Goal: Information Seeking & Learning: Learn about a topic

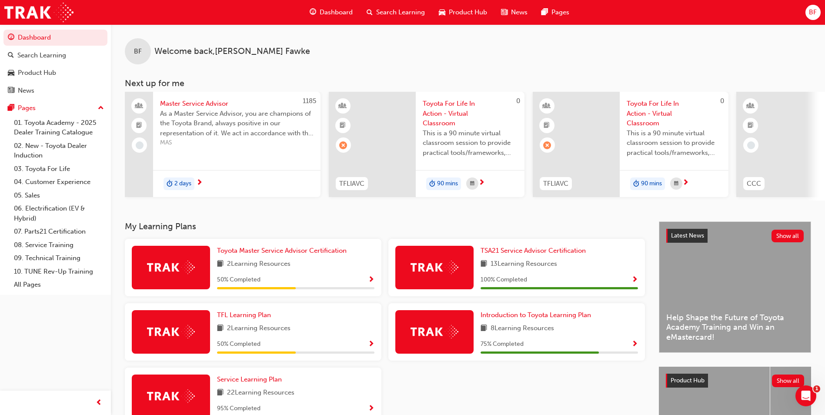
click at [118, 115] on div "BF Welcome back , [PERSON_NAME] Next up for me 1185 Master Service Advisor As a…" at bounding box center [468, 112] width 714 height 176
click at [47, 181] on link "04. Customer Experience" at bounding box center [58, 181] width 97 height 13
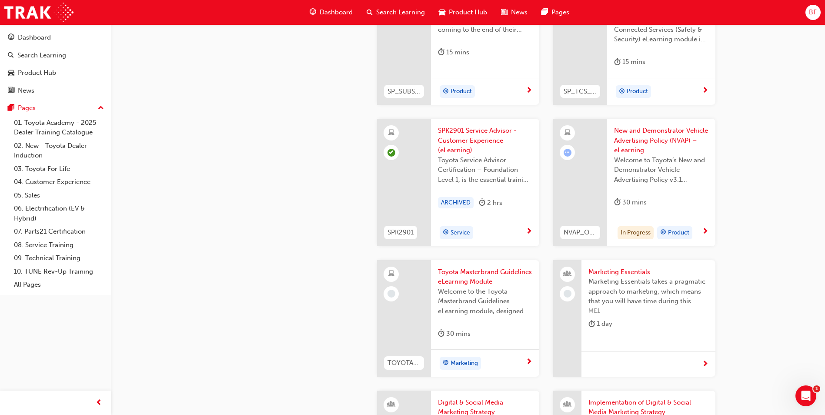
scroll to position [1480, 0]
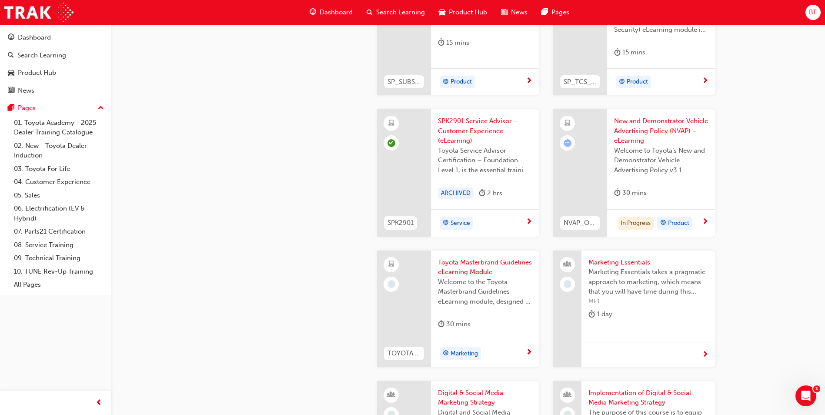
click at [656, 137] on span "New and Demonstrator Vehicle Advertising Policy (NVAP) – eLearning" at bounding box center [661, 131] width 94 height 30
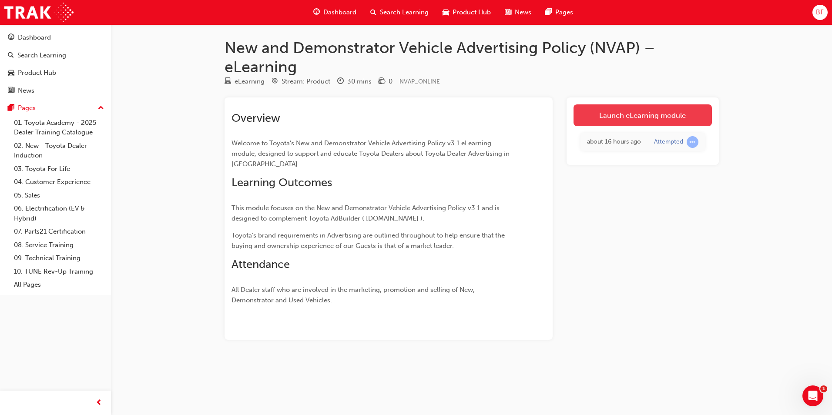
click at [597, 120] on link "Launch eLearning module" at bounding box center [643, 115] width 138 height 22
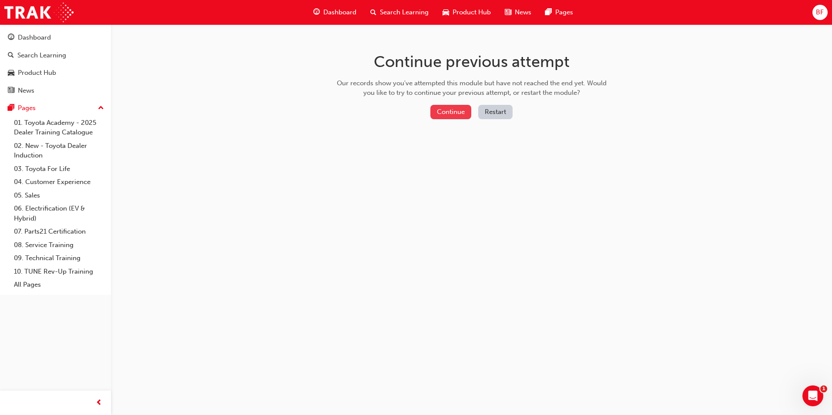
click at [449, 112] on button "Continue" at bounding box center [450, 112] width 41 height 14
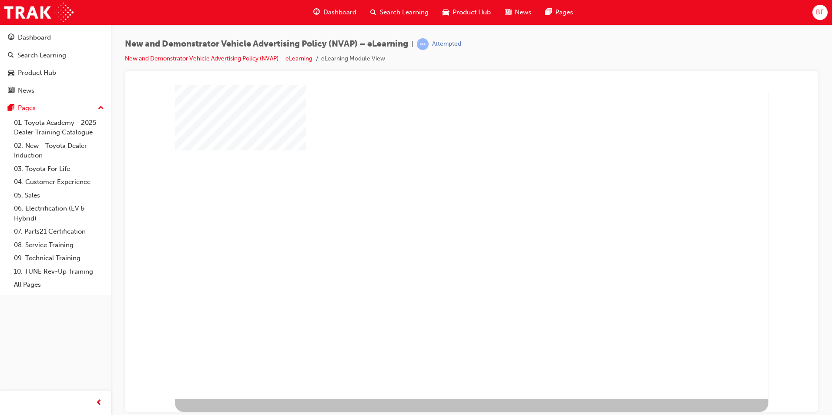
click at [446, 216] on div "play" at bounding box center [446, 216] width 0 height 0
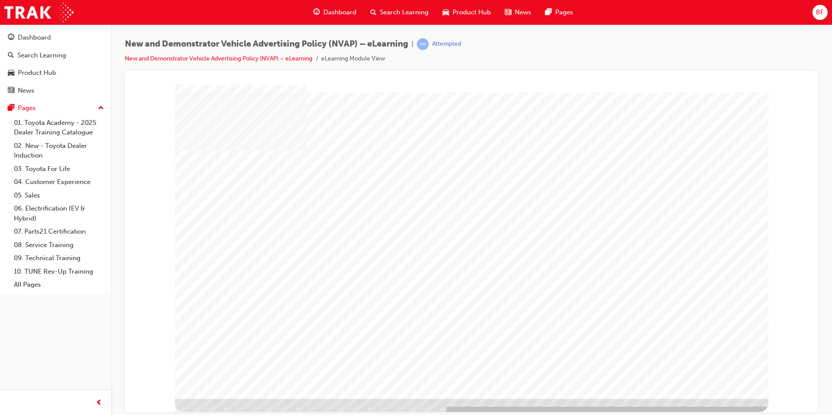
click at [691, 112] on td "Loading..." at bounding box center [471, 100] width 671 height 23
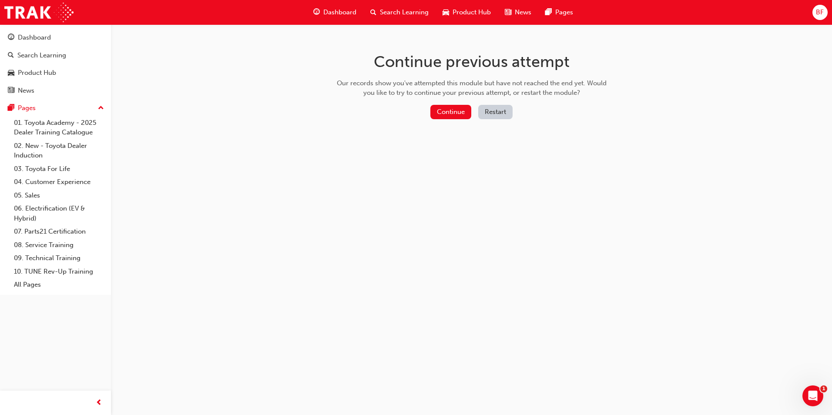
click at [501, 114] on button "Restart" at bounding box center [495, 112] width 34 height 14
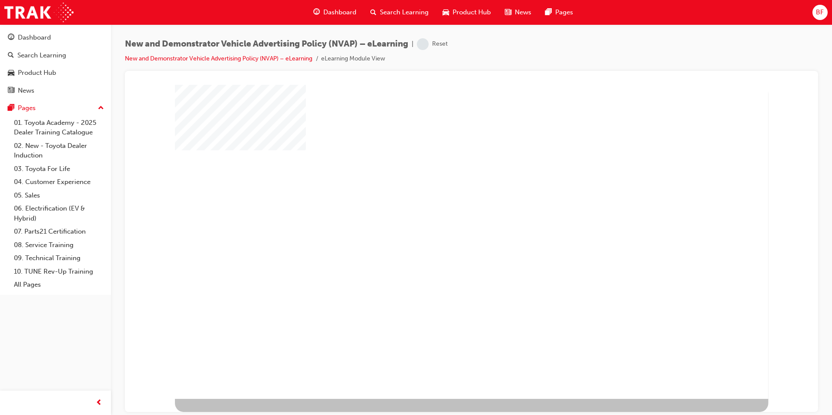
click at [446, 216] on div "play" at bounding box center [446, 216] width 0 height 0
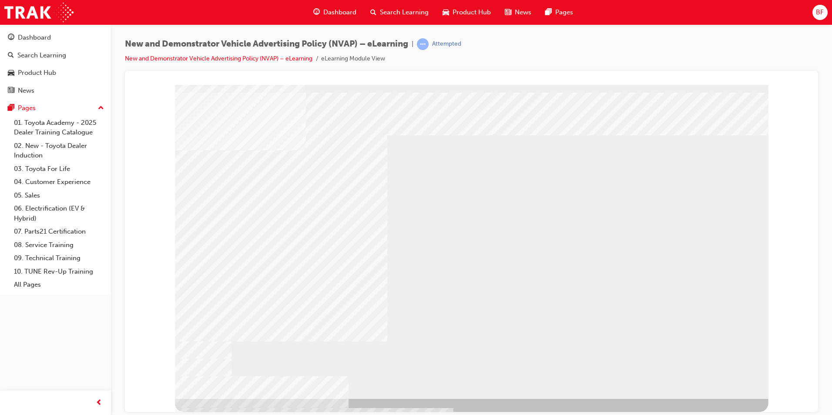
click at [158, 88] on div "multistate" at bounding box center [471, 88] width 672 height 0
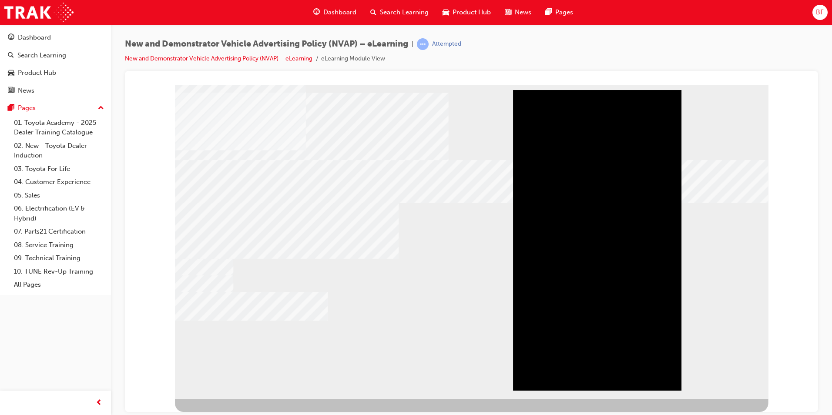
click at [595, 90] on div "Play" at bounding box center [597, 90] width 168 height 0
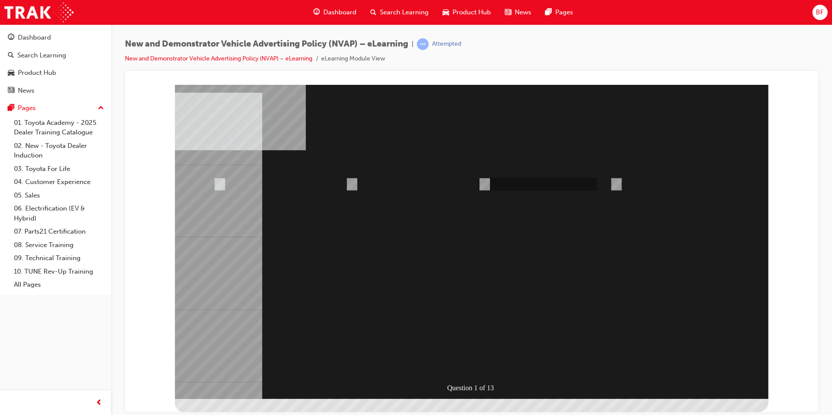
radio input "true"
click at [480, 344] on div at bounding box center [472, 241] width 594 height 314
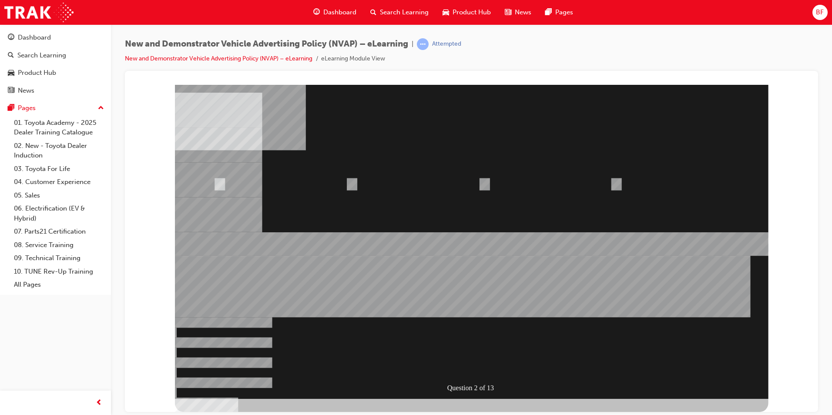
radio input "true"
click at [483, 339] on div at bounding box center [472, 241] width 594 height 314
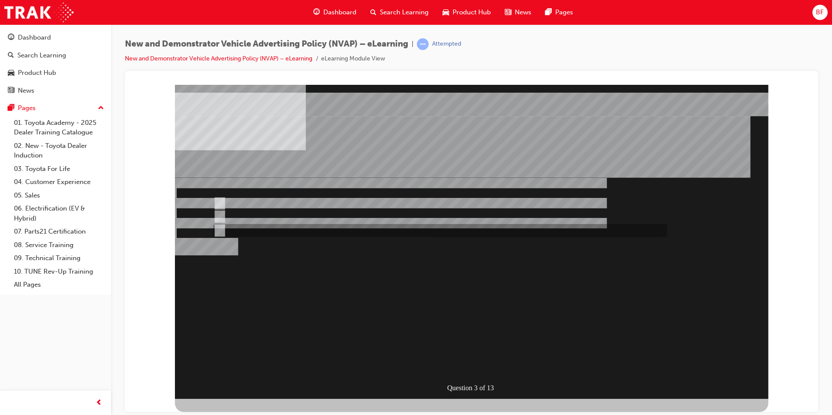
radio input "true"
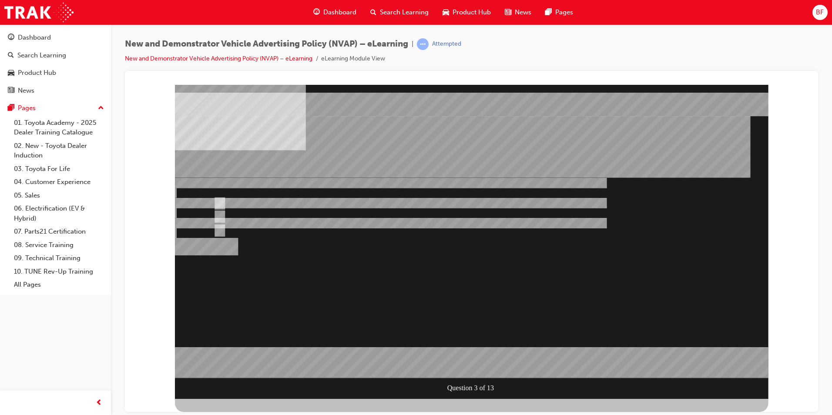
click at [459, 342] on div at bounding box center [472, 241] width 594 height 314
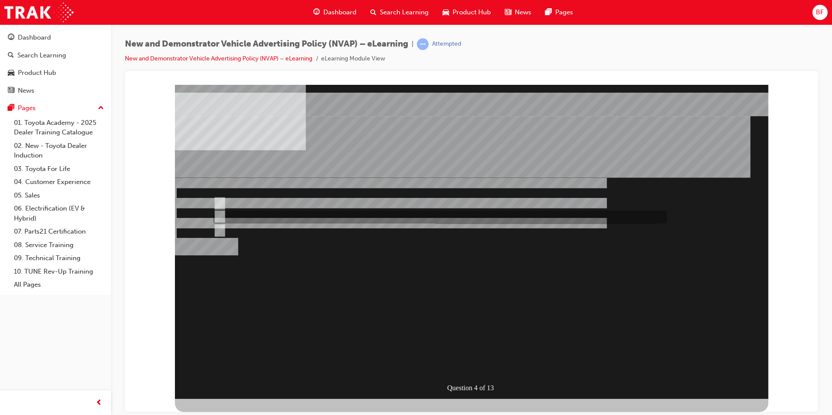
radio input "true"
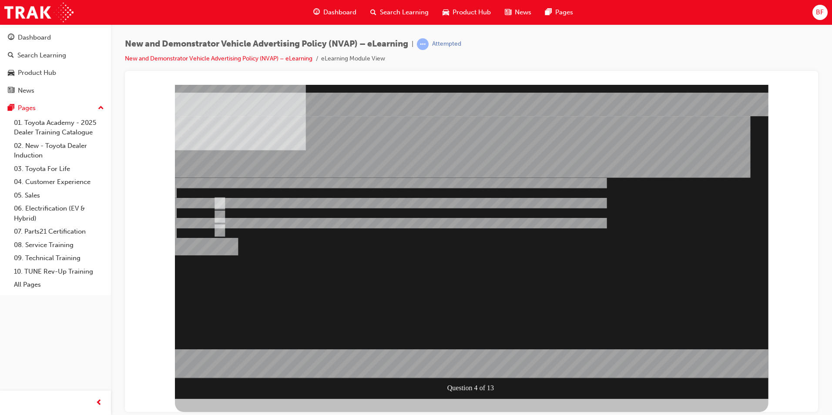
drag, startPoint x: 467, startPoint y: 342, endPoint x: 272, endPoint y: 255, distance: 213.7
click at [467, 342] on div at bounding box center [472, 241] width 594 height 314
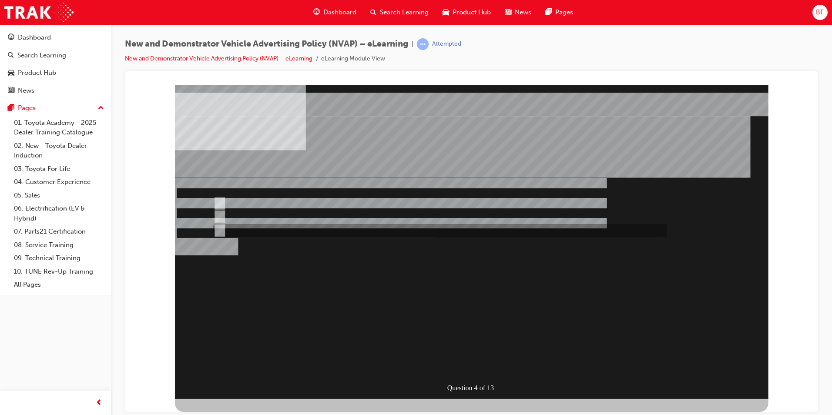
radio input "true"
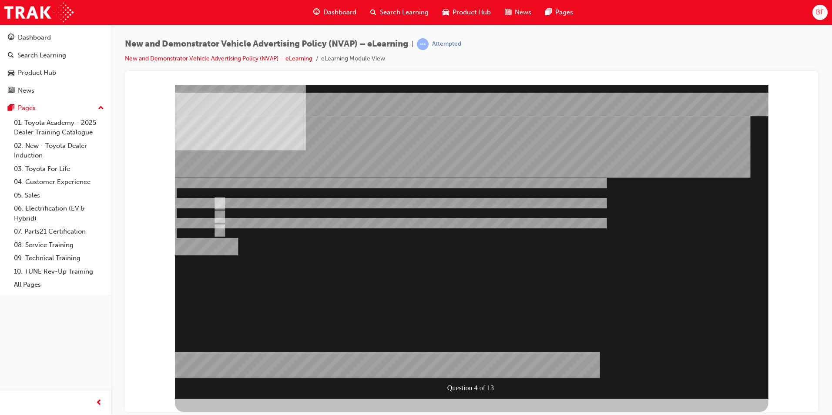
drag, startPoint x: 445, startPoint y: 339, endPoint x: 265, endPoint y: 230, distance: 209.8
click at [444, 337] on div at bounding box center [472, 241] width 594 height 314
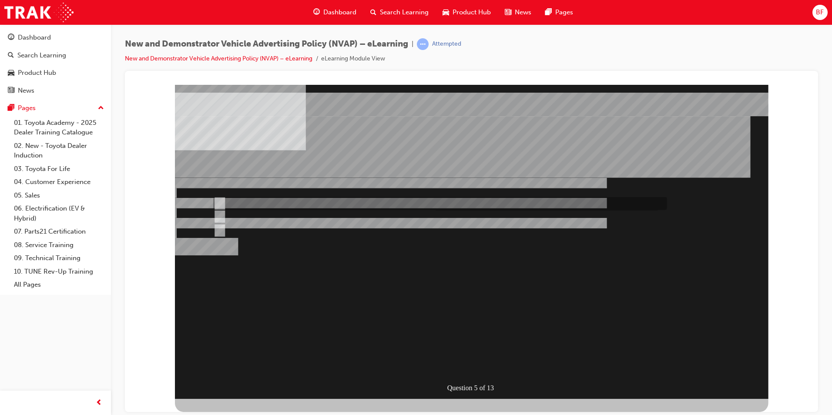
radio input "true"
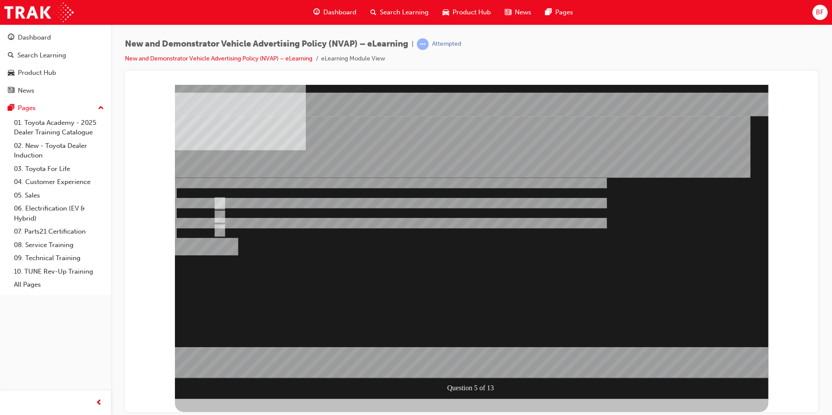
click at [457, 343] on div at bounding box center [472, 241] width 594 height 314
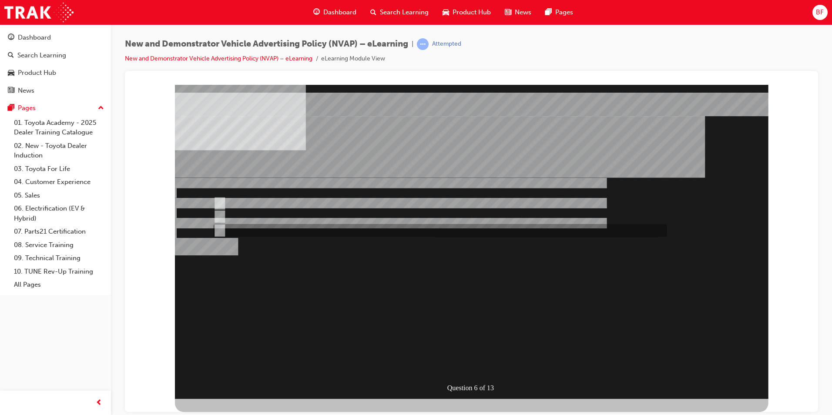
radio input "true"
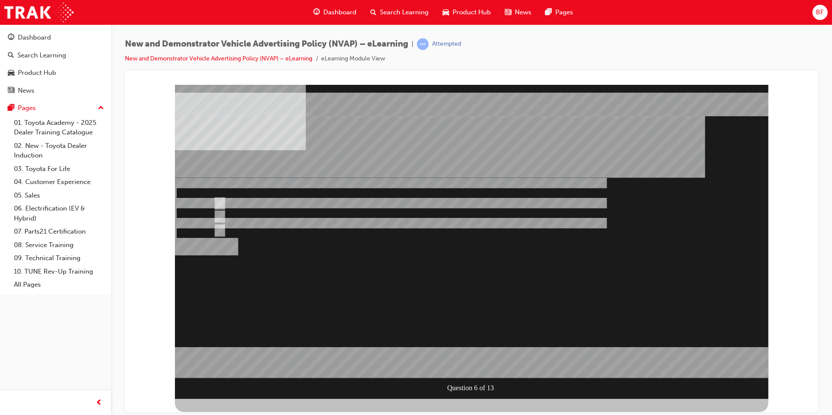
click at [451, 341] on div at bounding box center [472, 241] width 594 height 314
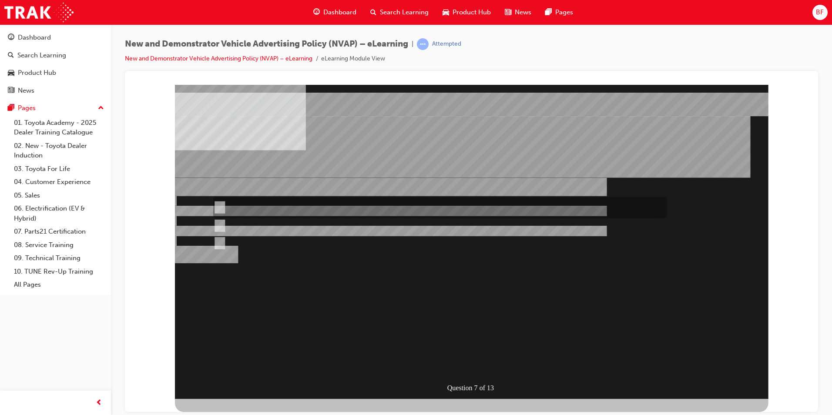
radio input "true"
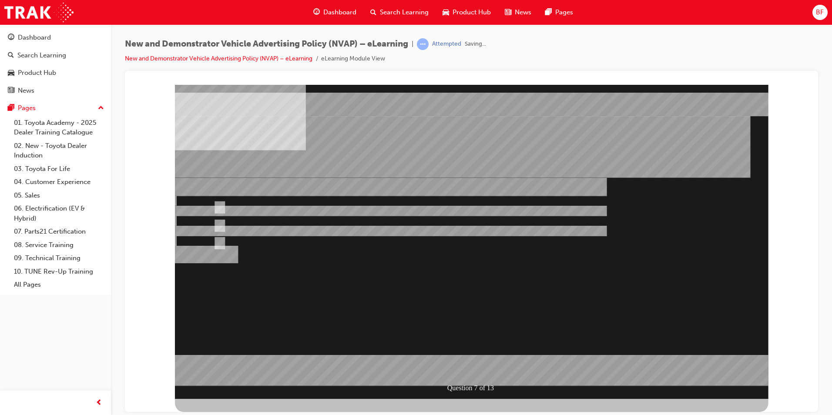
click at [469, 345] on div at bounding box center [472, 241] width 594 height 314
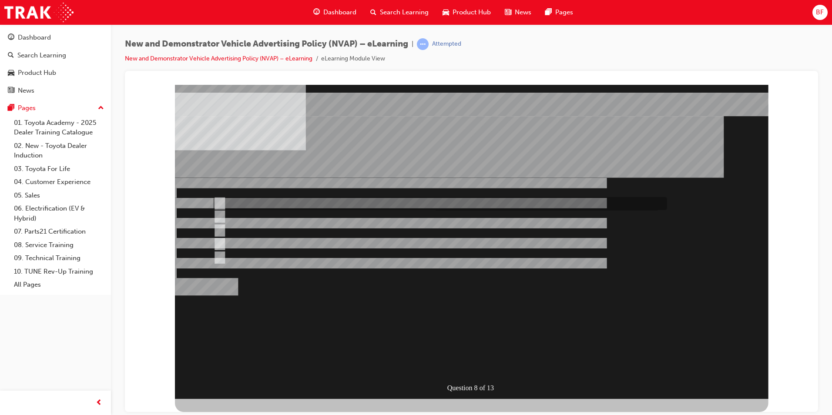
checkbox input "true"
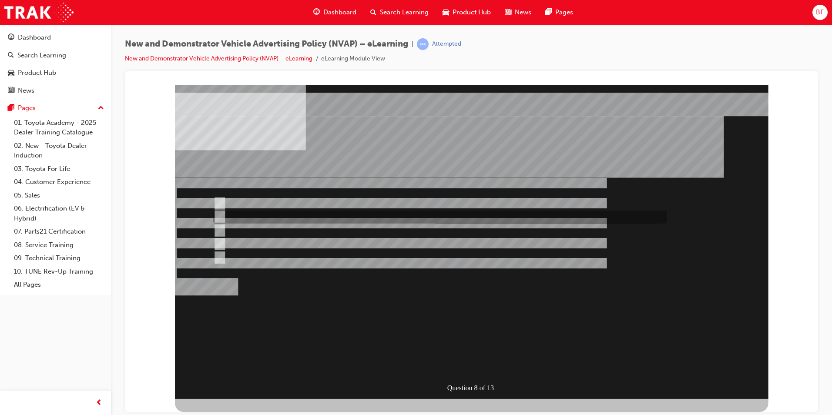
checkbox input "true"
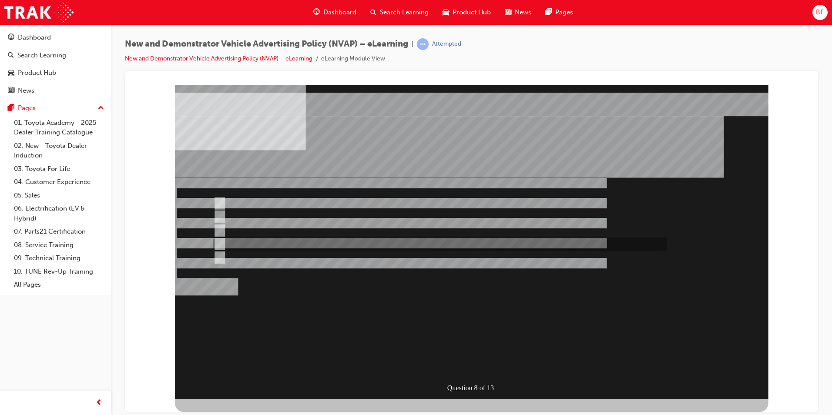
checkbox input "true"
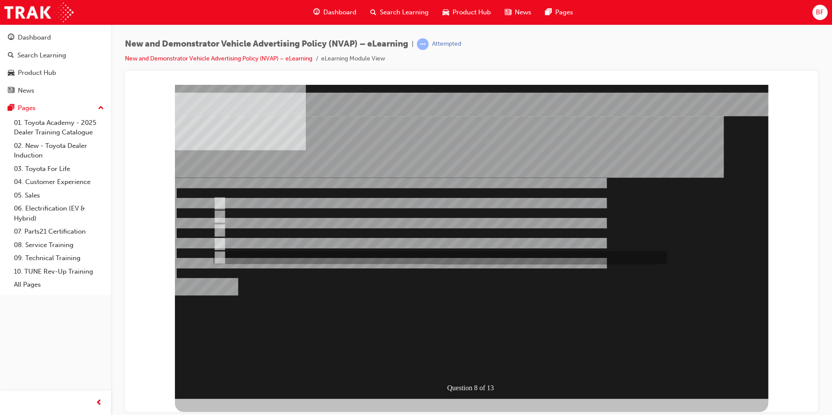
checkbox input "true"
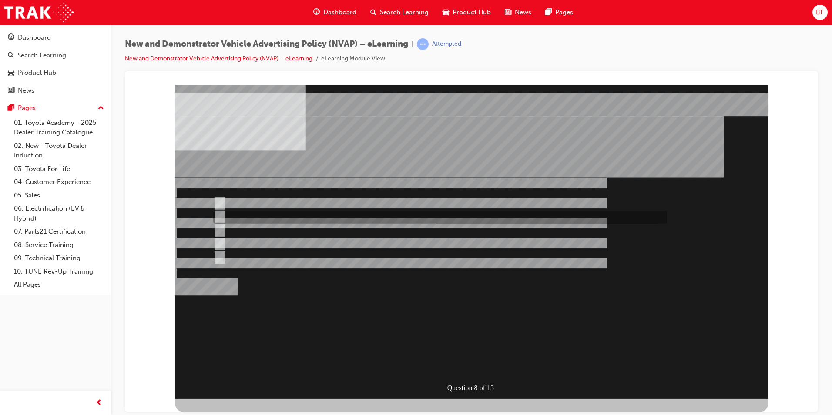
checkbox input "false"
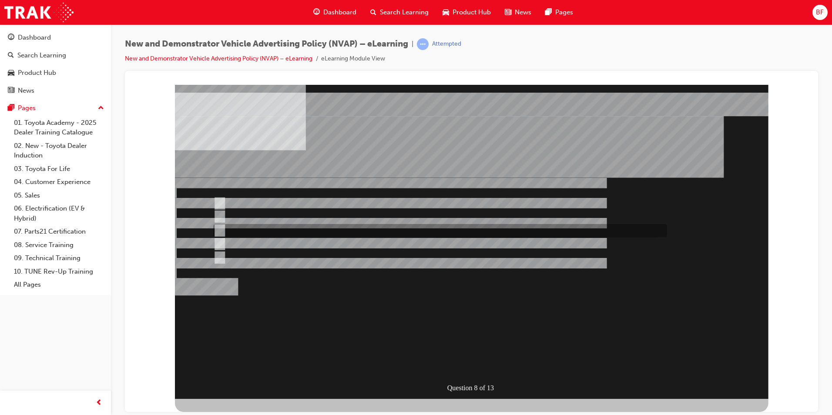
checkbox input "true"
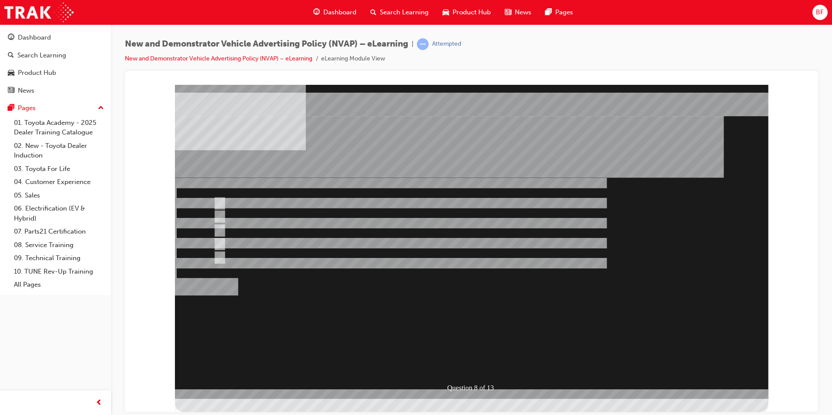
click at [456, 342] on div at bounding box center [472, 241] width 594 height 314
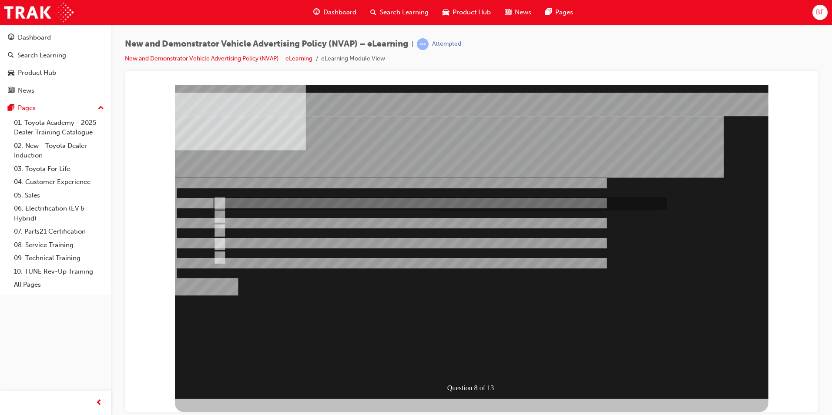
checkbox input "false"
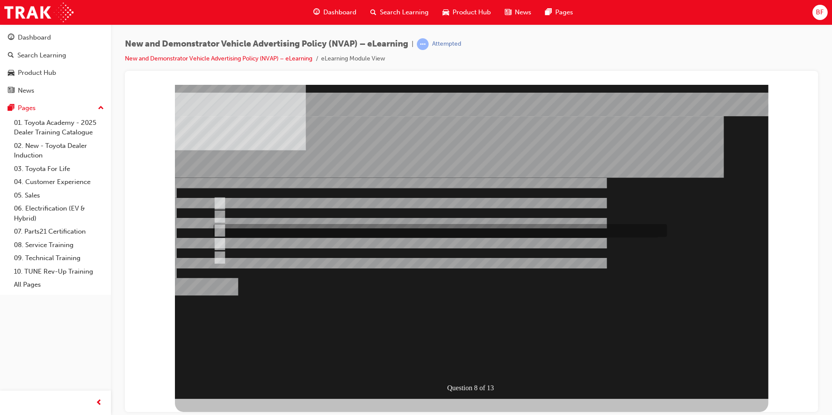
checkbox input "false"
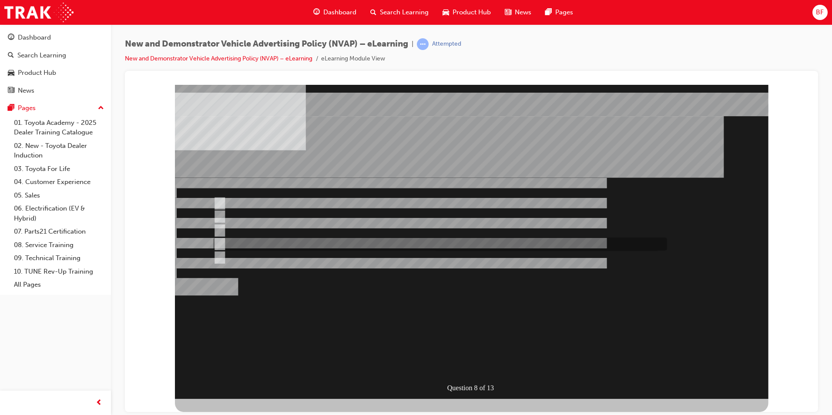
checkbox input "false"
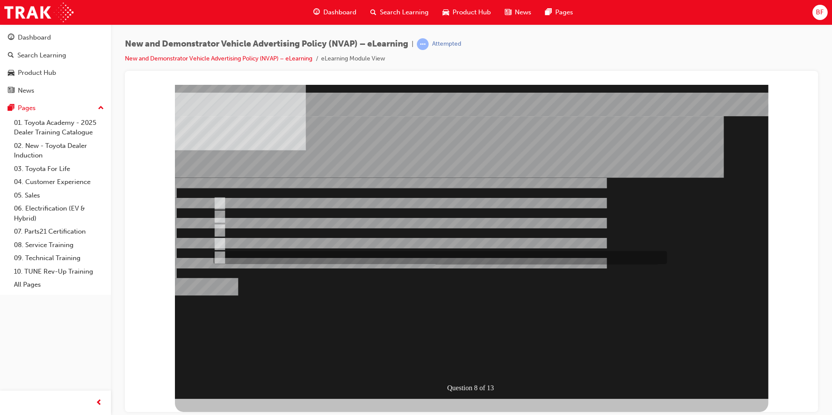
checkbox input "false"
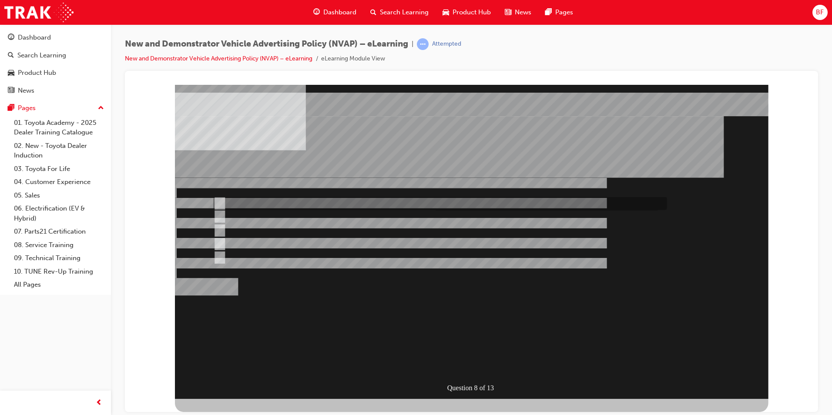
checkbox input "true"
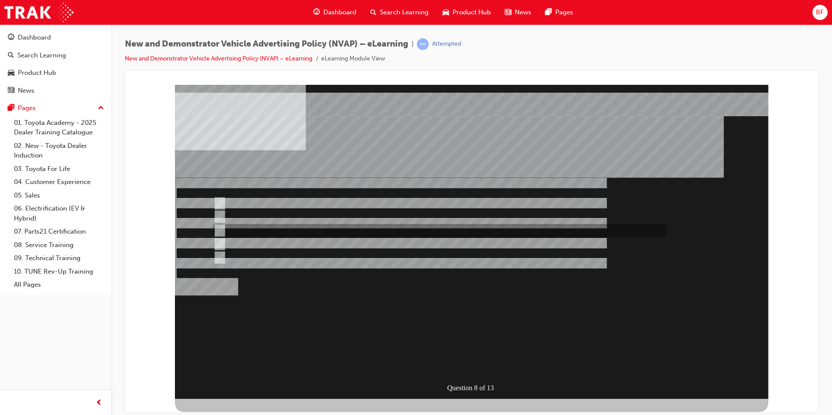
checkbox input "true"
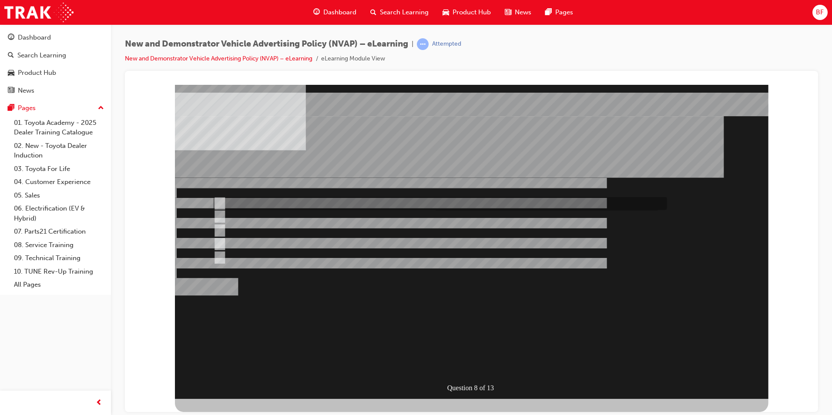
checkbox input "false"
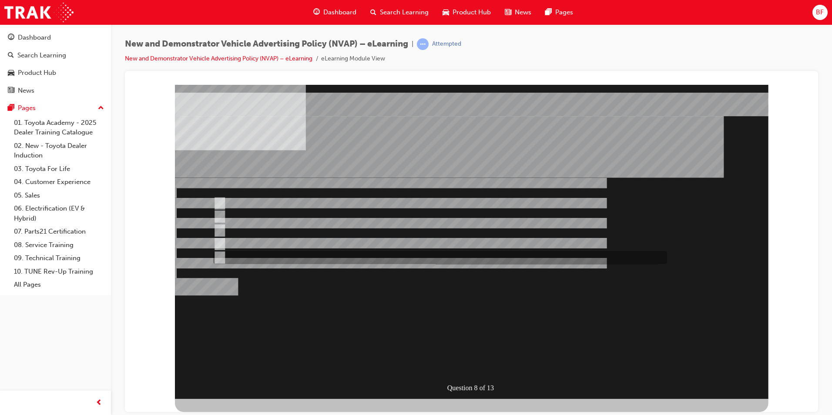
checkbox input "true"
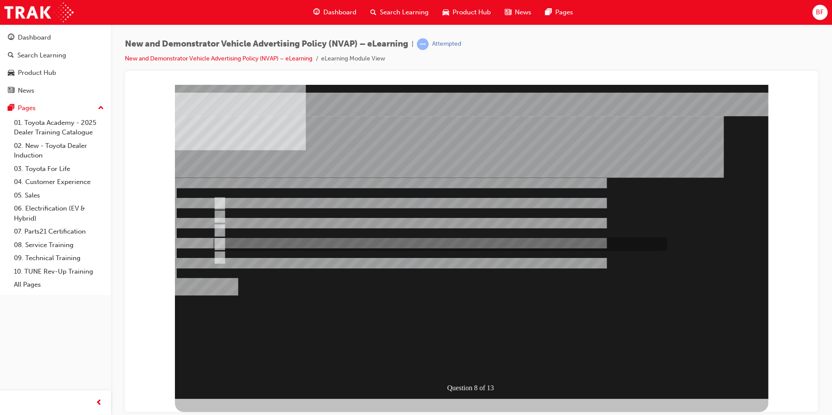
checkbox input "true"
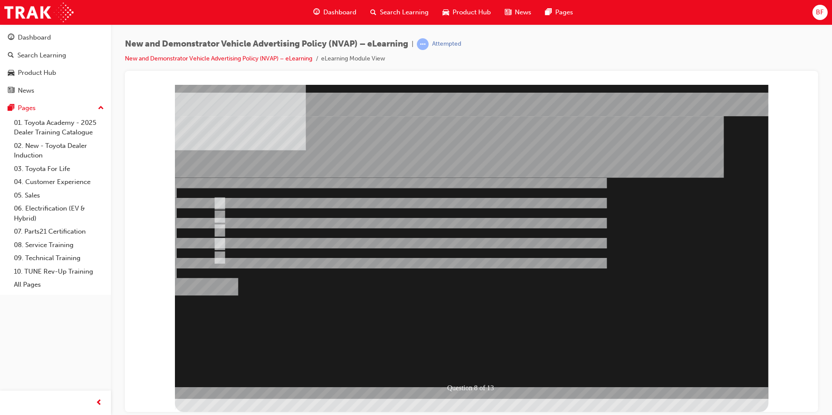
click at [460, 345] on div at bounding box center [472, 241] width 594 height 314
